Goal: Navigation & Orientation: Find specific page/section

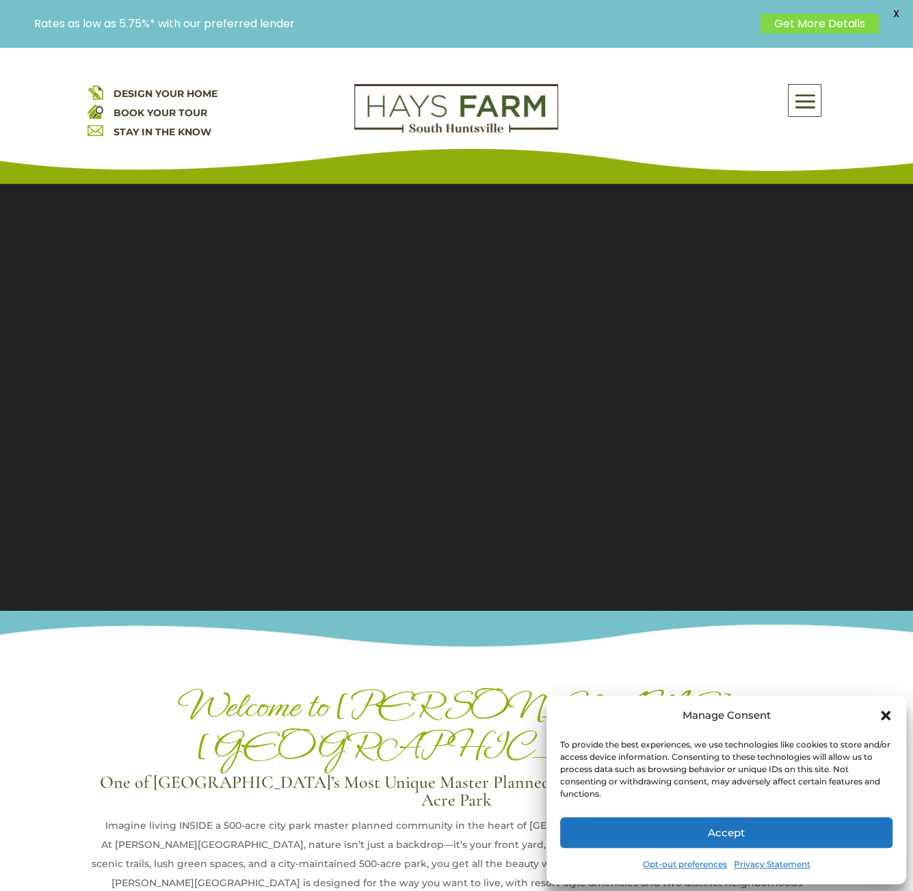
click at [884, 718] on icon "Close dialog" at bounding box center [885, 716] width 10 height 10
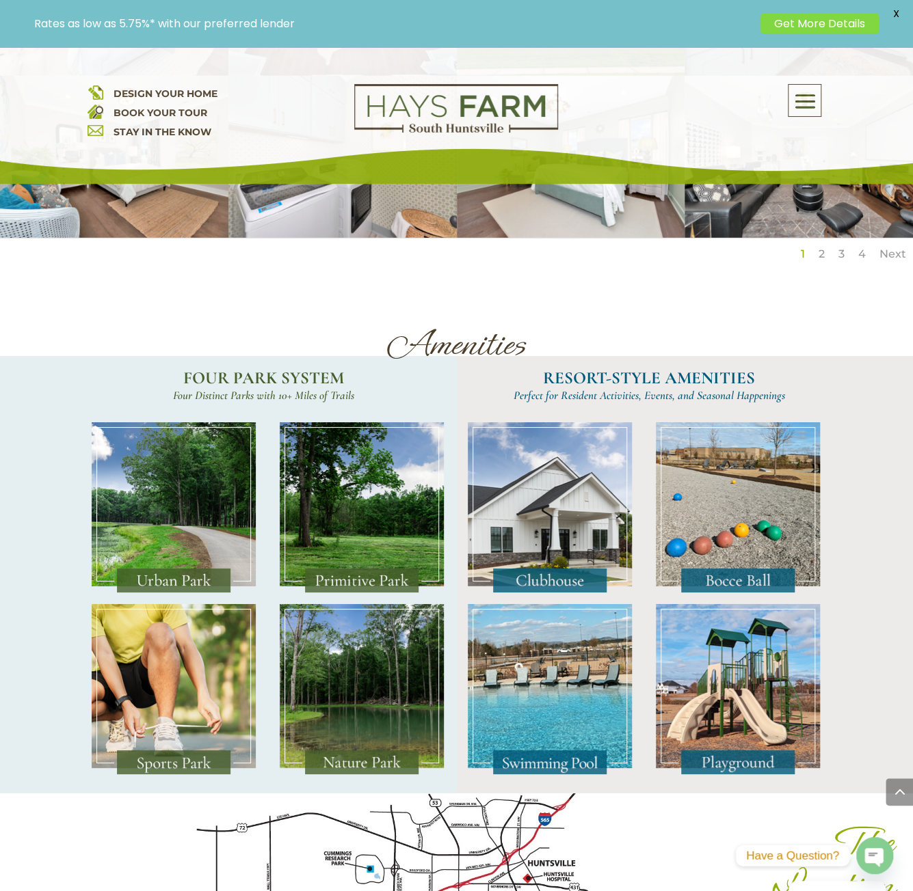
scroll to position [2324, 0]
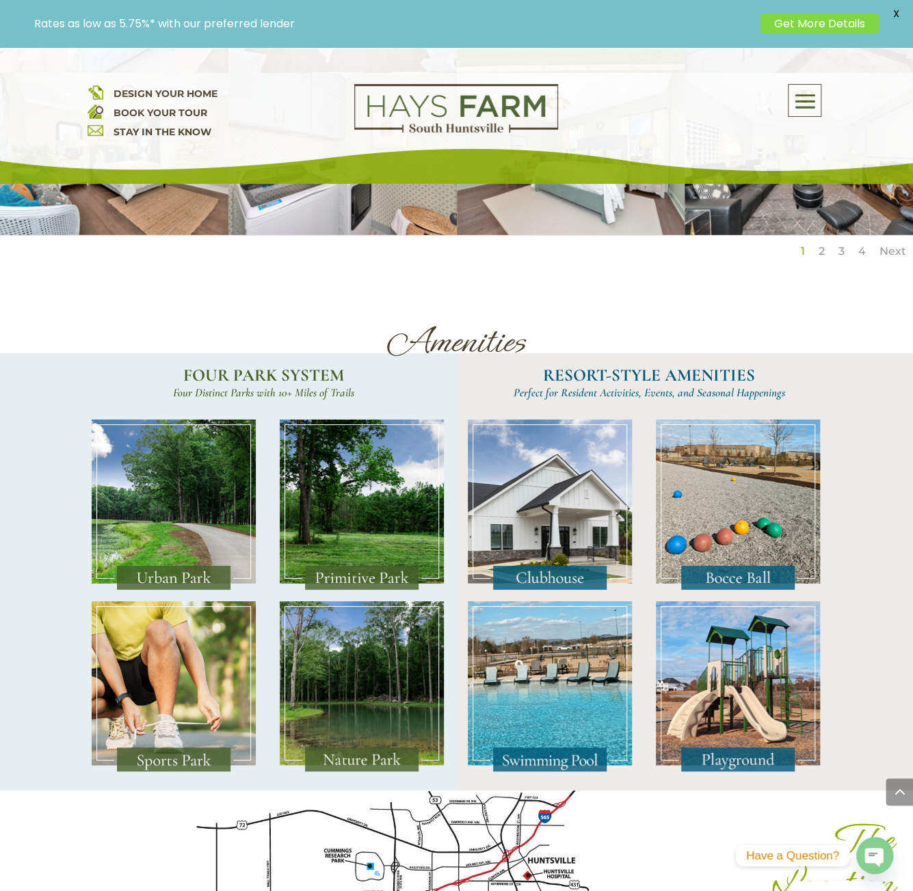
click at [246, 640] on img at bounding box center [174, 687] width 164 height 171
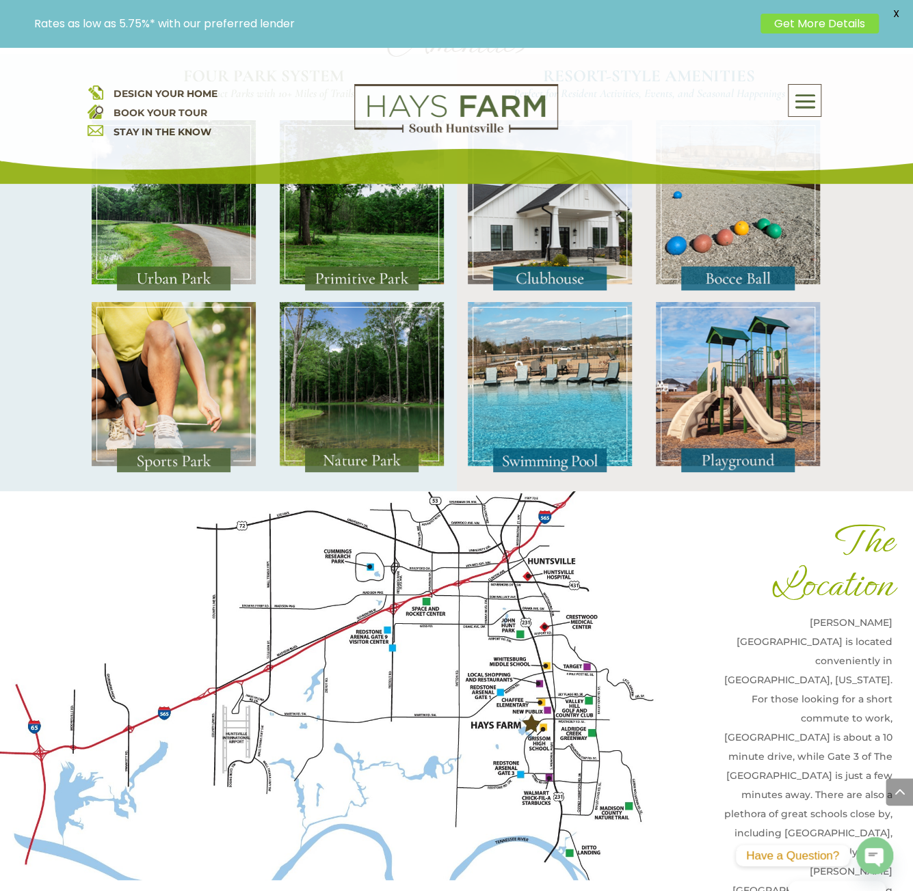
scroll to position [2666, 0]
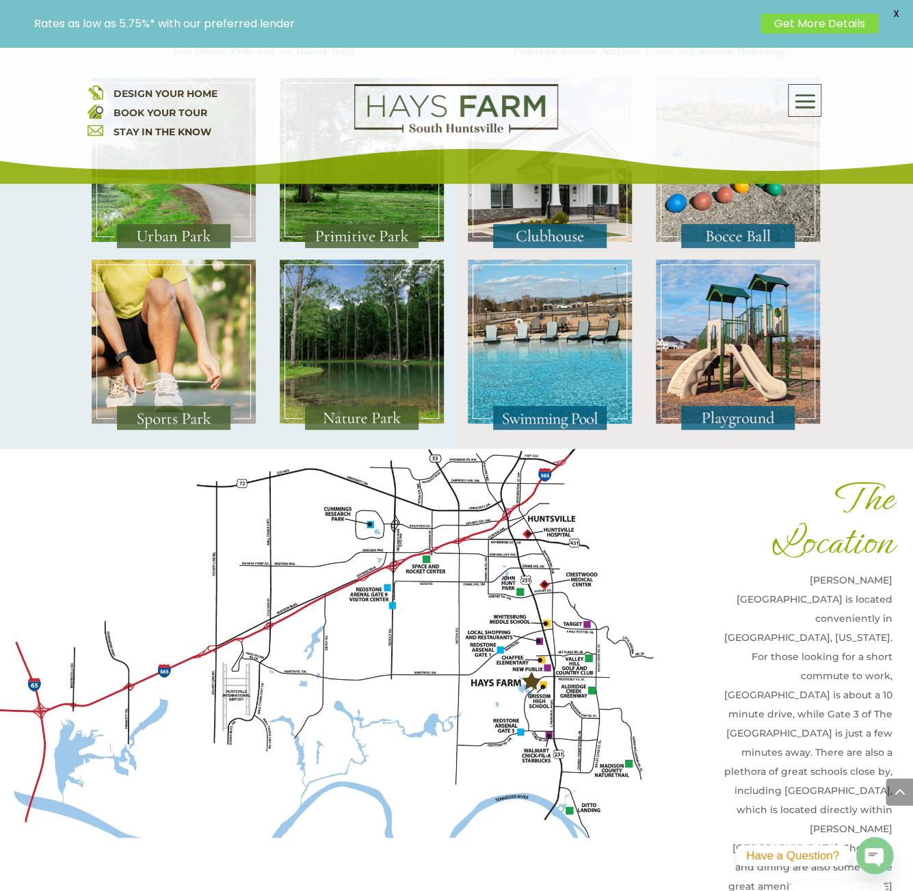
click at [152, 311] on img at bounding box center [174, 345] width 164 height 171
click at [812, 103] on span at bounding box center [804, 100] width 32 height 31
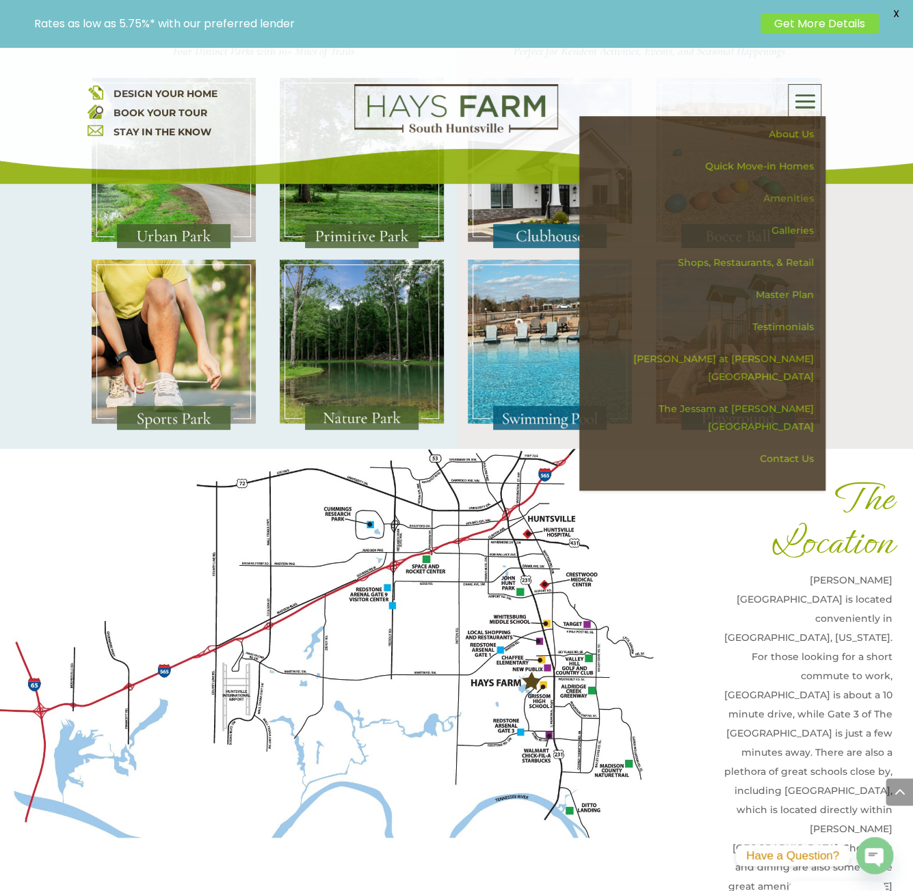
click at [809, 207] on link "Amenities" at bounding box center [707, 199] width 237 height 32
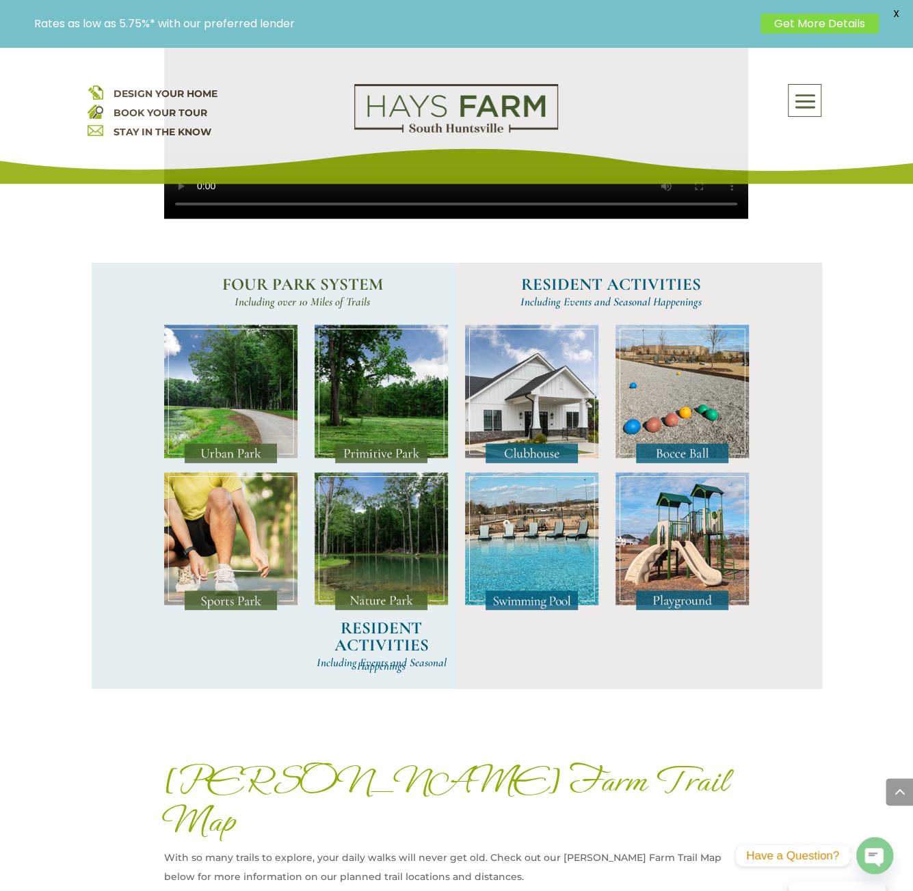
scroll to position [1094, 0]
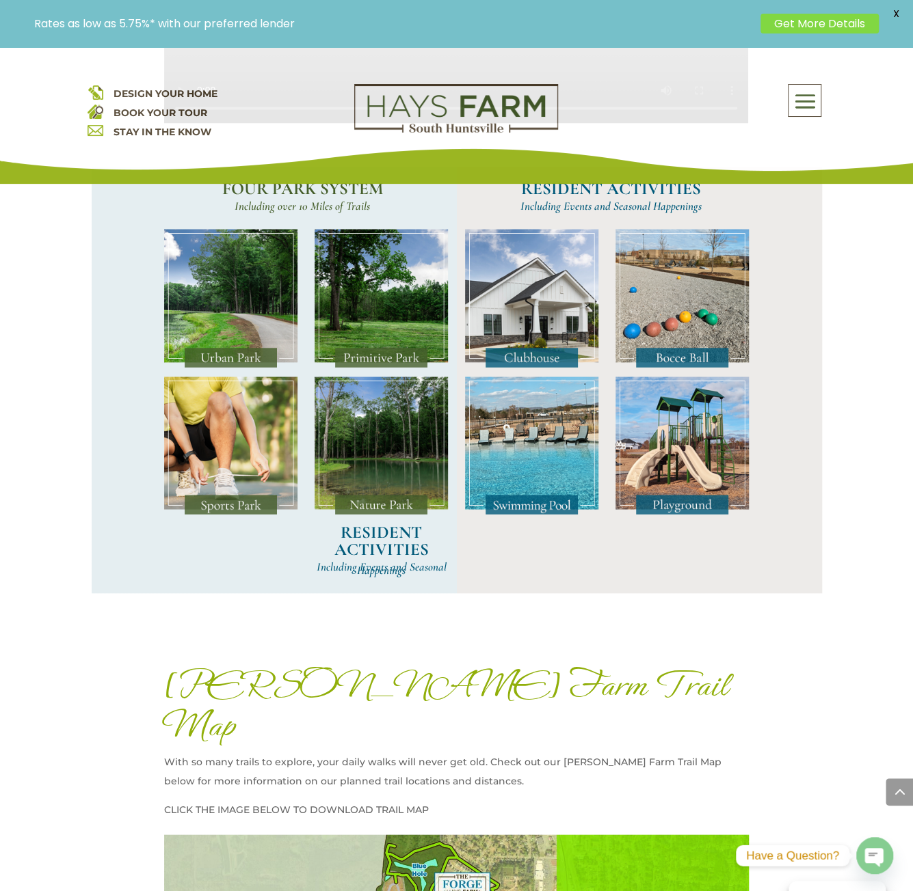
click at [228, 510] on img at bounding box center [230, 446] width 133 height 138
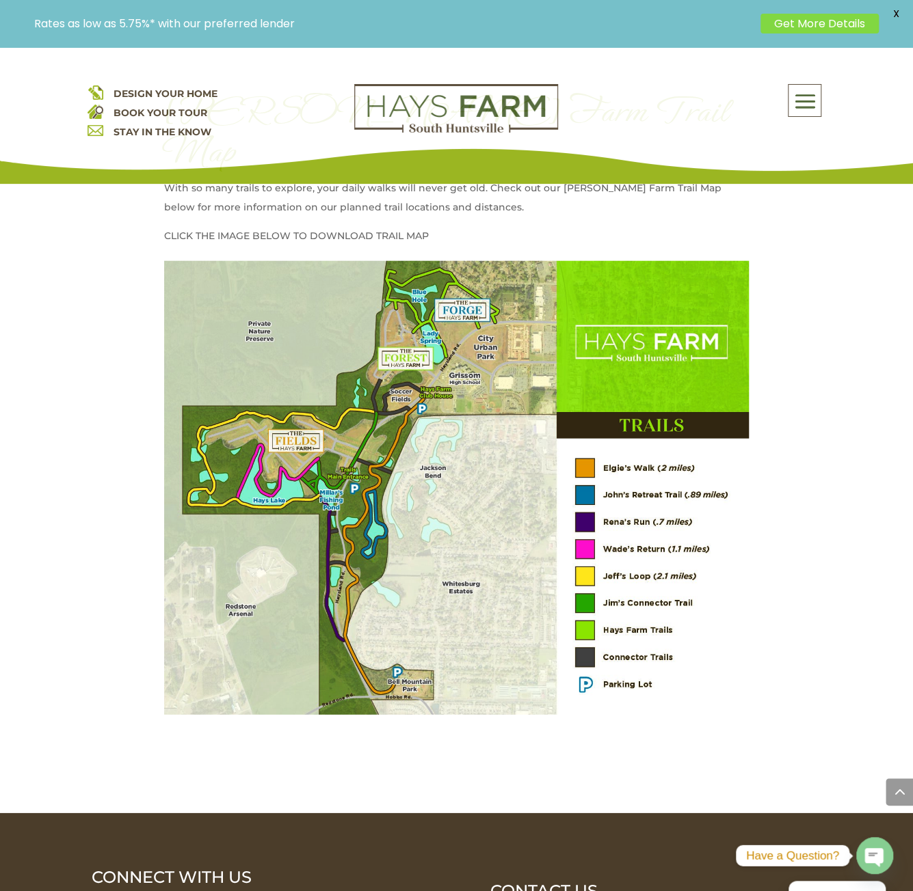
scroll to position [1641, 0]
